Goal: Information Seeking & Learning: Learn about a topic

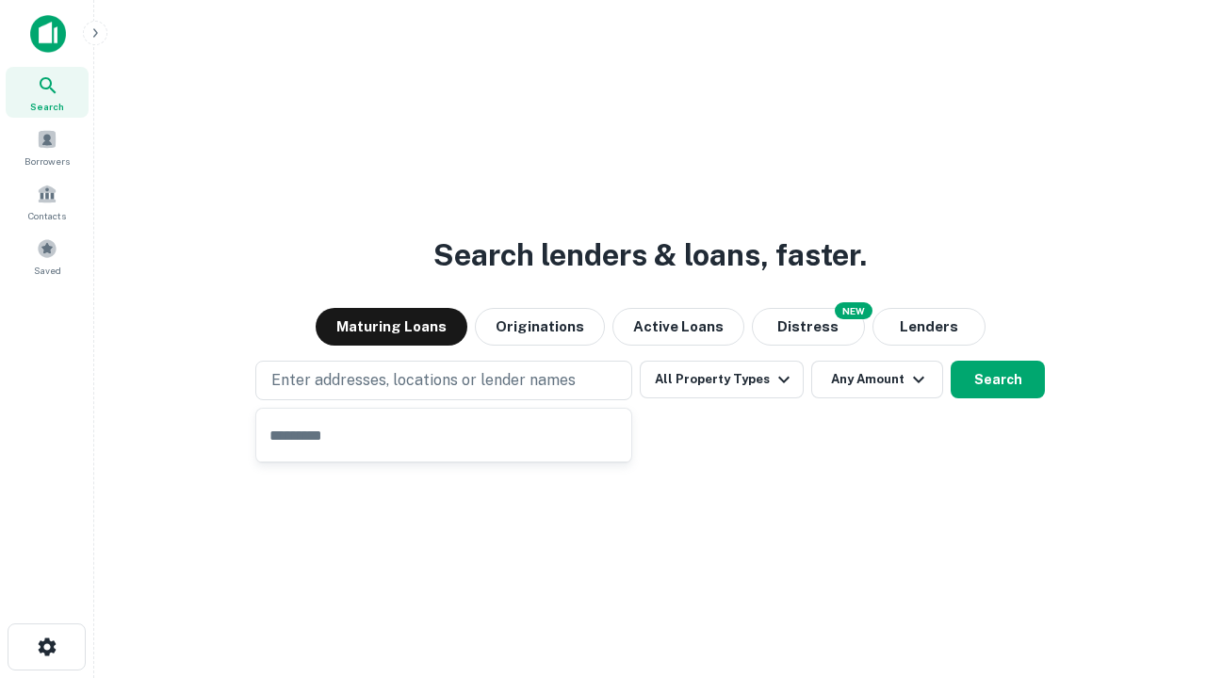
type input "**********"
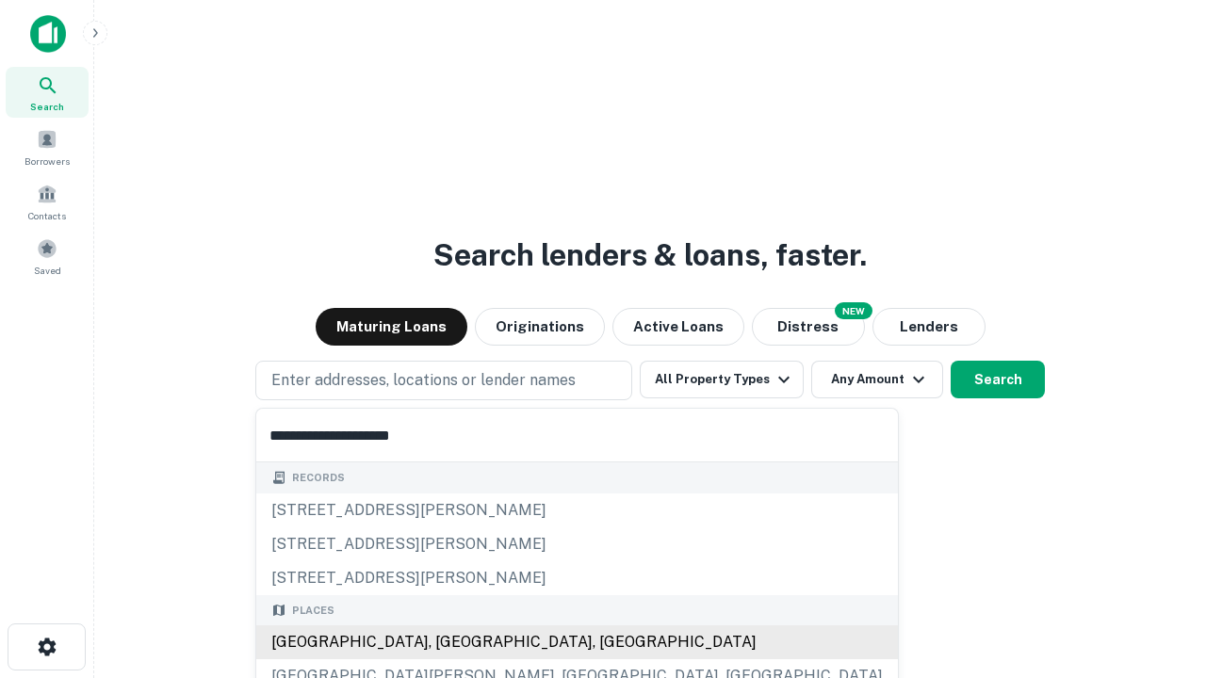
click at [450, 642] on div "[GEOGRAPHIC_DATA], [GEOGRAPHIC_DATA], [GEOGRAPHIC_DATA]" at bounding box center [576, 642] width 641 height 34
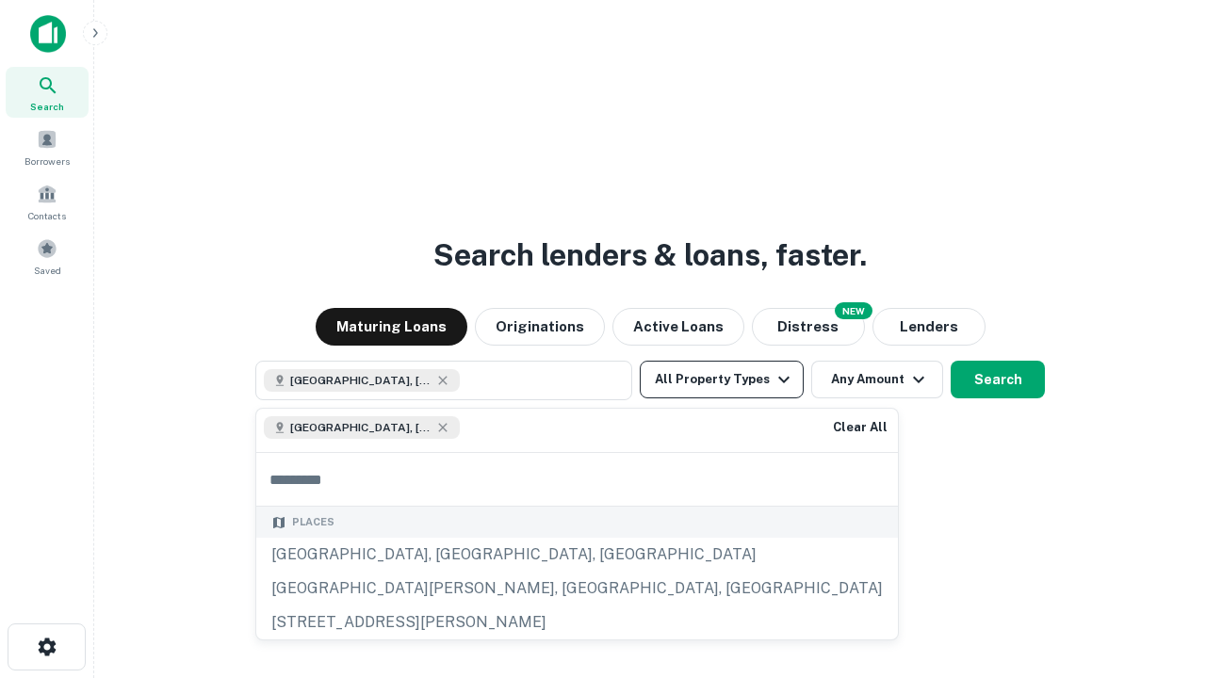
click at [722, 380] on button "All Property Types" at bounding box center [722, 380] width 164 height 38
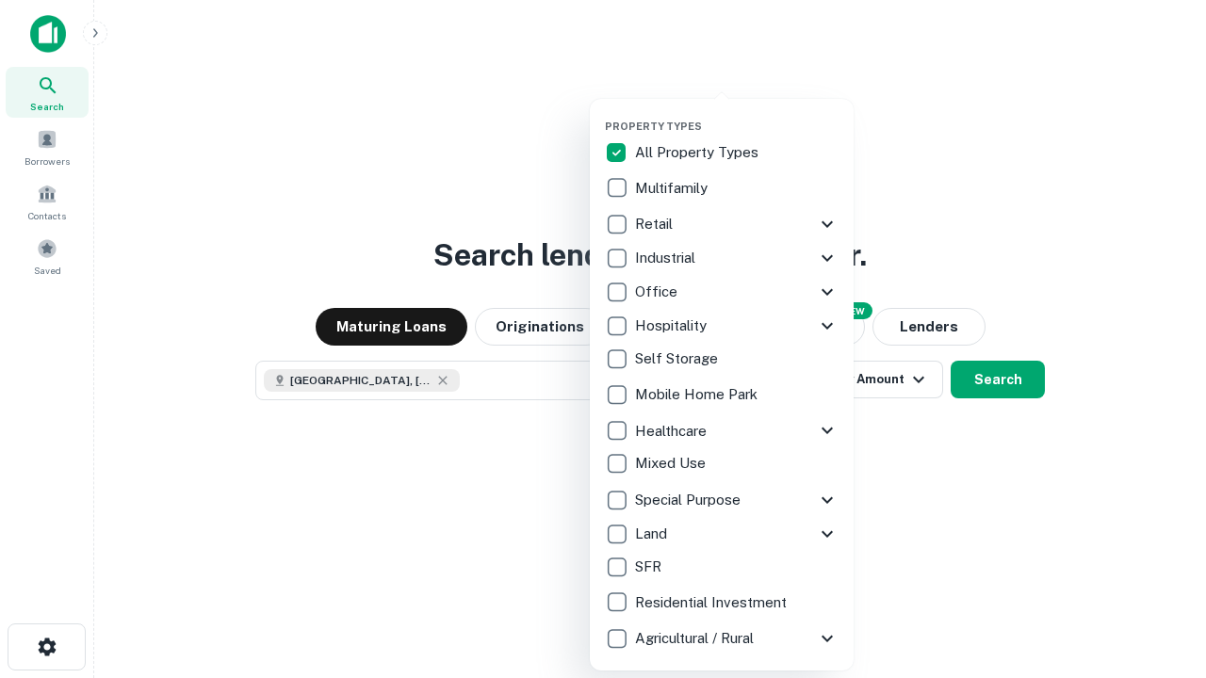
click at [737, 114] on button "button" at bounding box center [737, 114] width 264 height 1
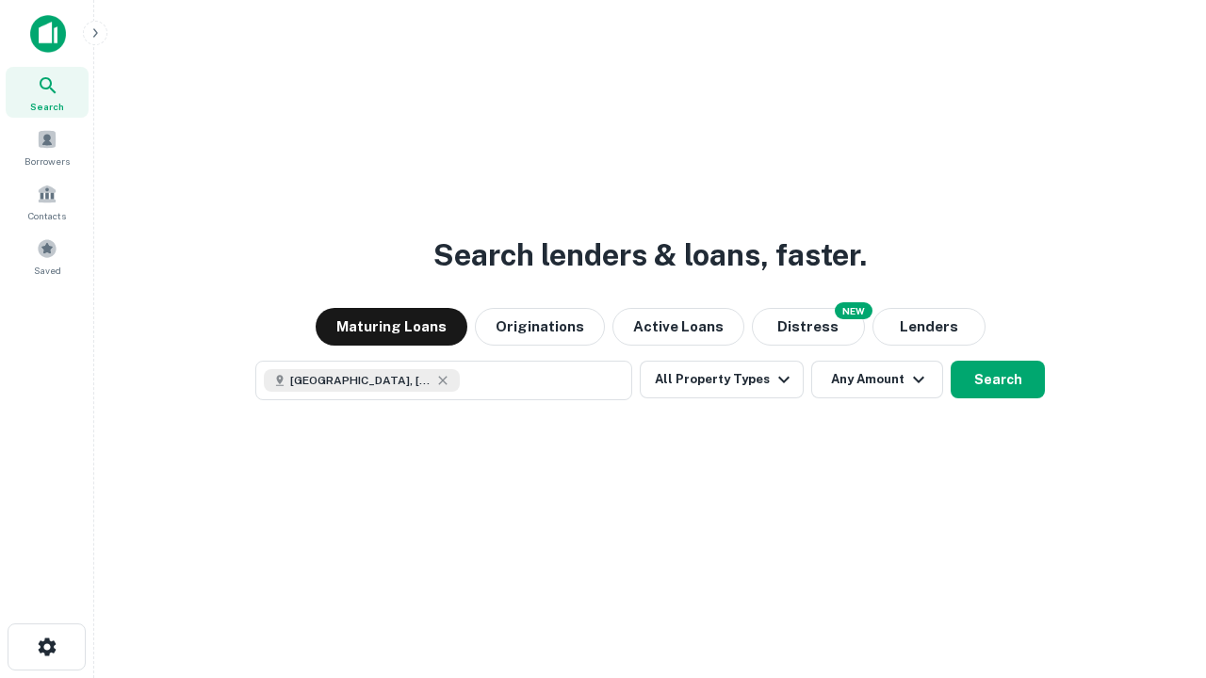
scroll to position [30, 0]
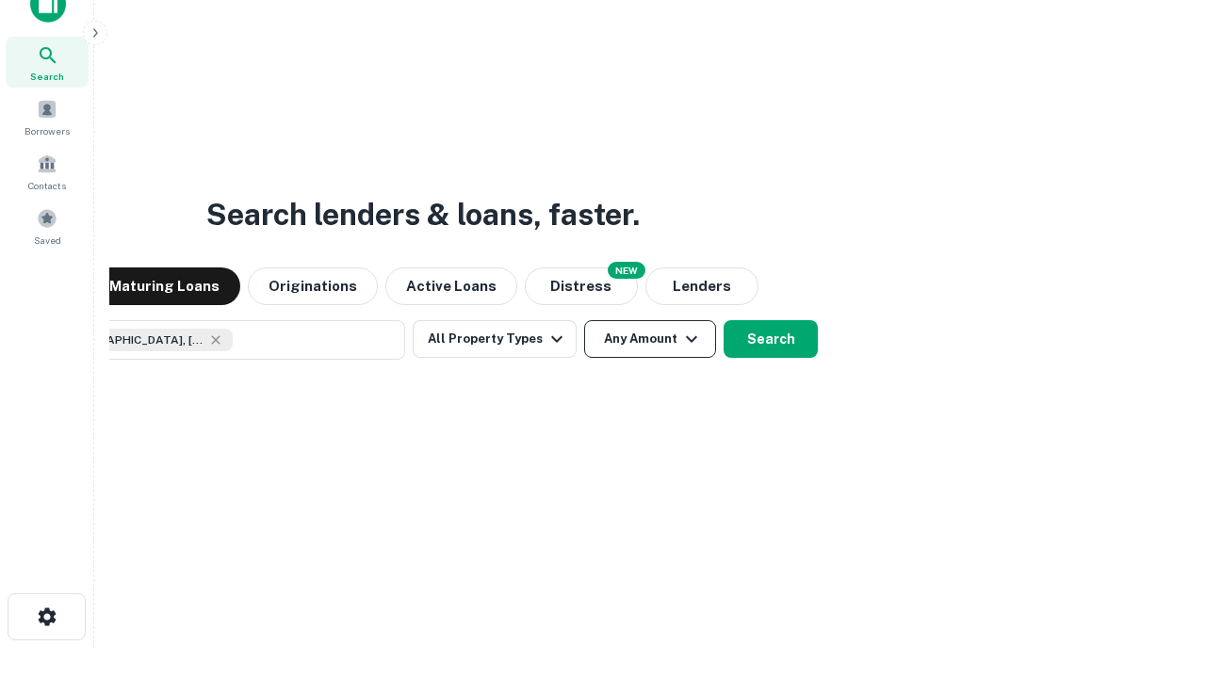
click at [584, 320] on button "Any Amount" at bounding box center [650, 339] width 132 height 38
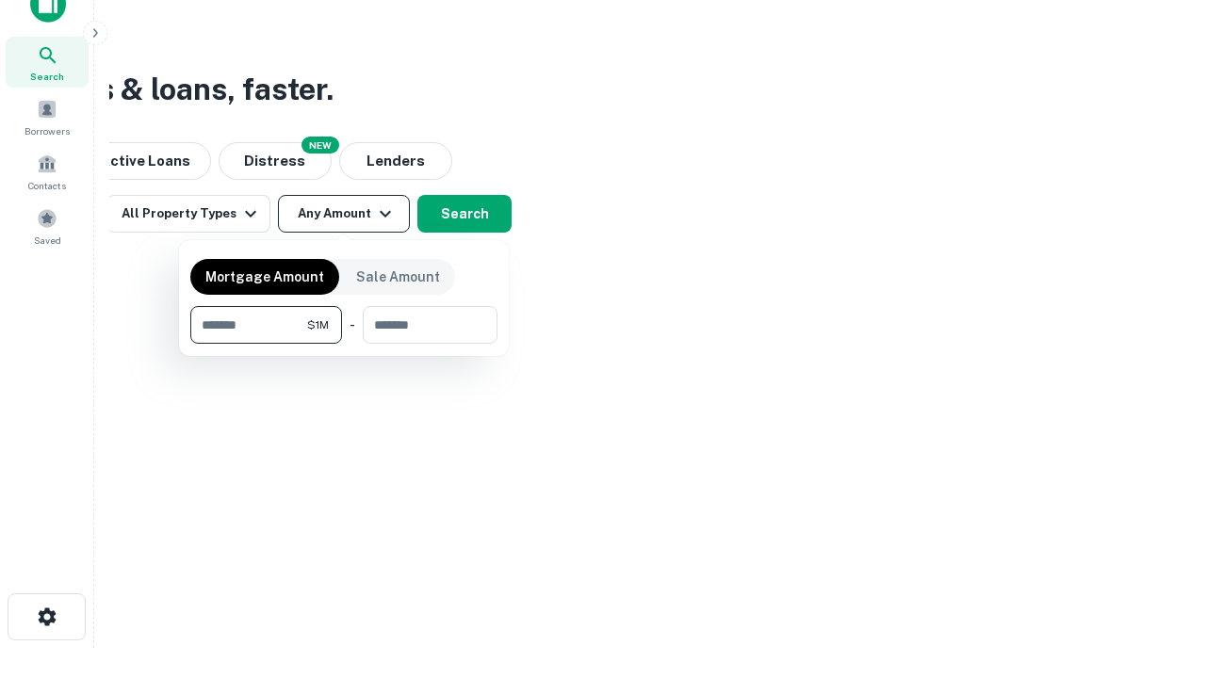
type input "*******"
click at [344, 344] on button "button" at bounding box center [343, 344] width 307 height 1
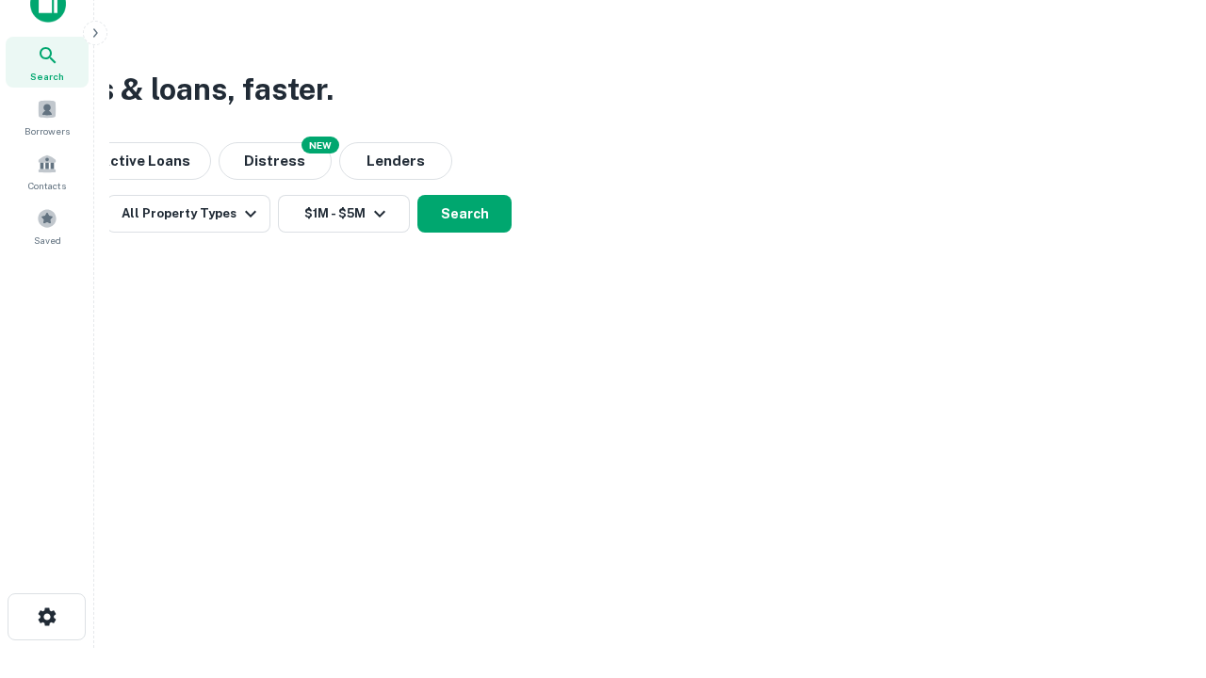
scroll to position [10, 348]
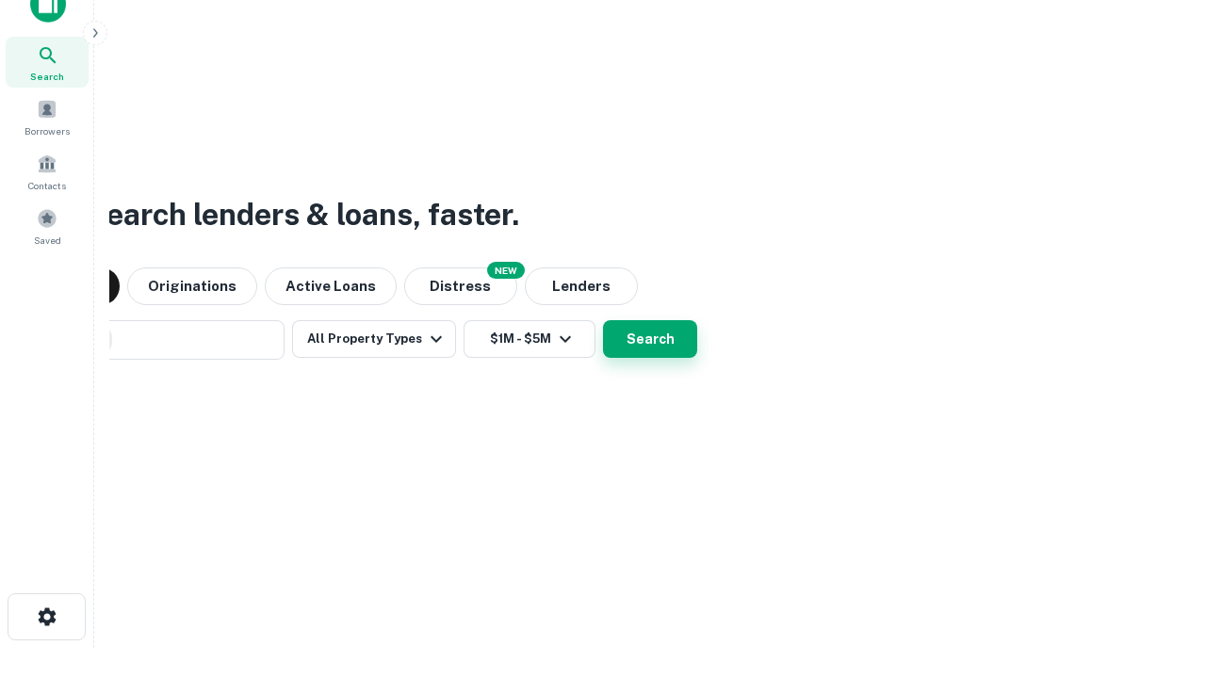
click at [603, 320] on button "Search" at bounding box center [650, 339] width 94 height 38
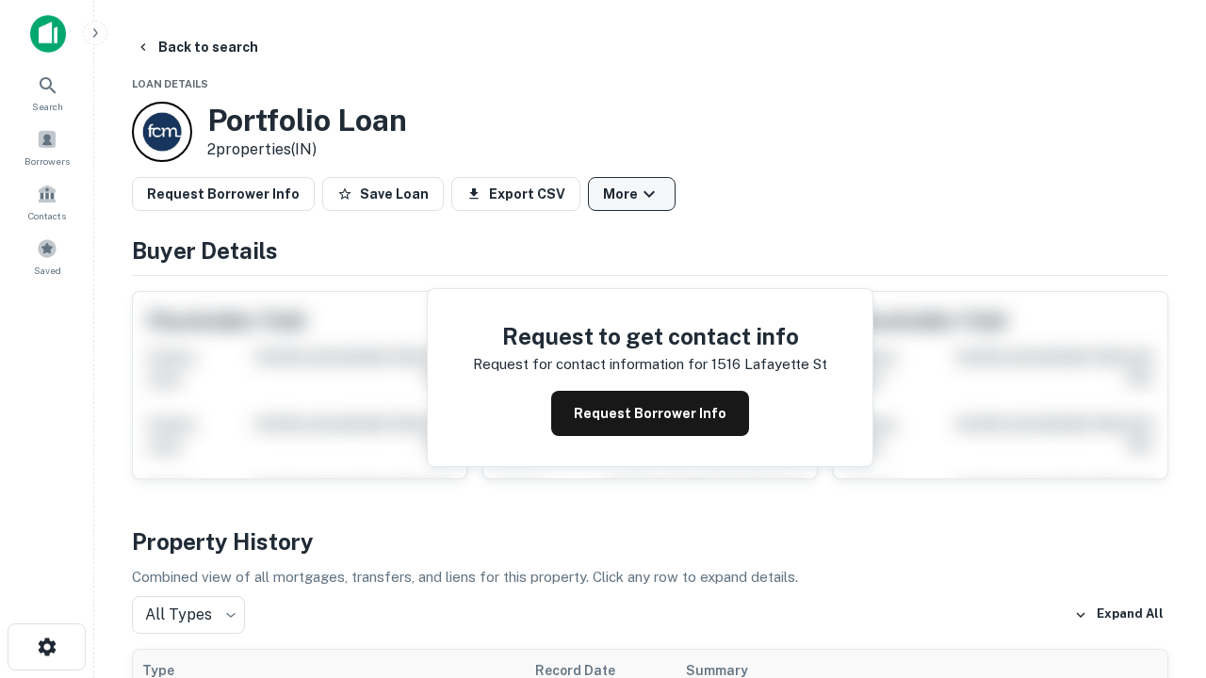
click at [631, 194] on button "More" at bounding box center [632, 194] width 88 height 34
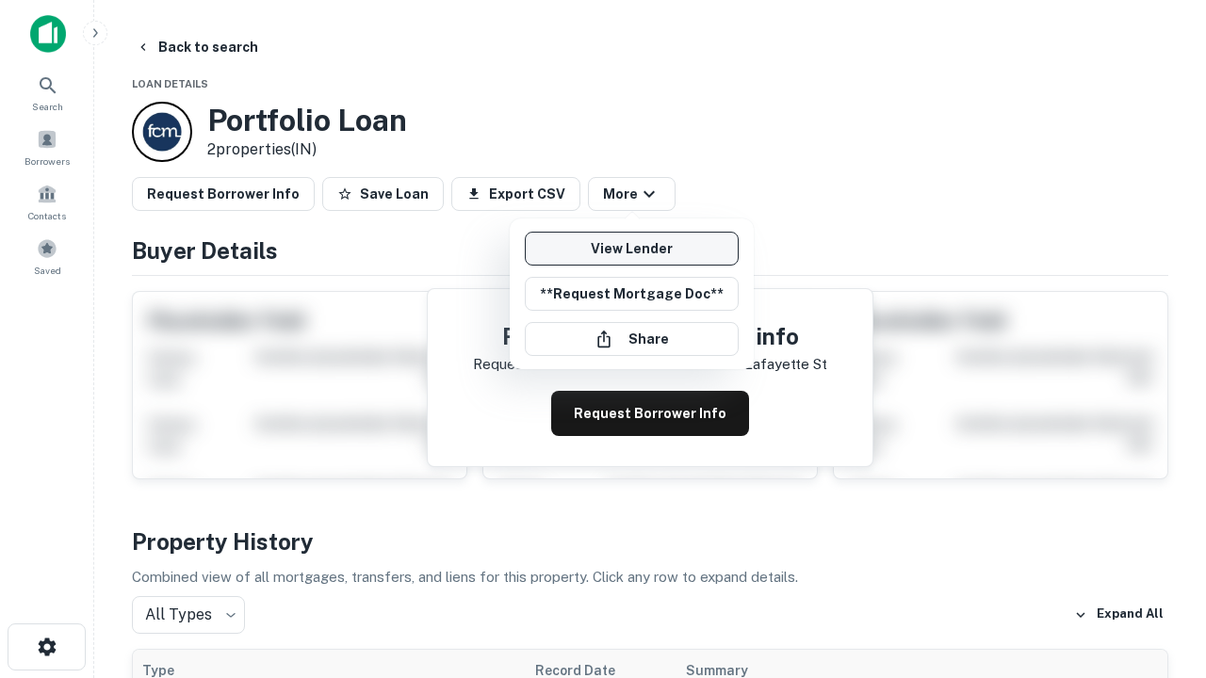
click at [631, 249] on link "View Lender" at bounding box center [632, 249] width 214 height 34
